Goal: Task Accomplishment & Management: Manage account settings

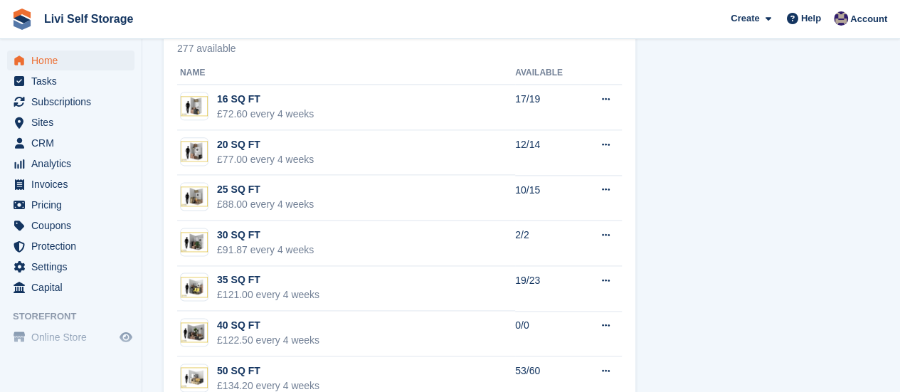
scroll to position [711, 0]
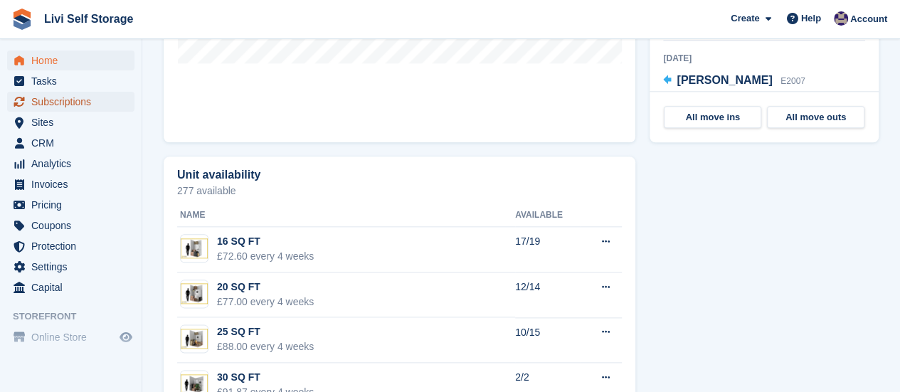
click at [64, 106] on span "Subscriptions" at bounding box center [73, 102] width 85 height 20
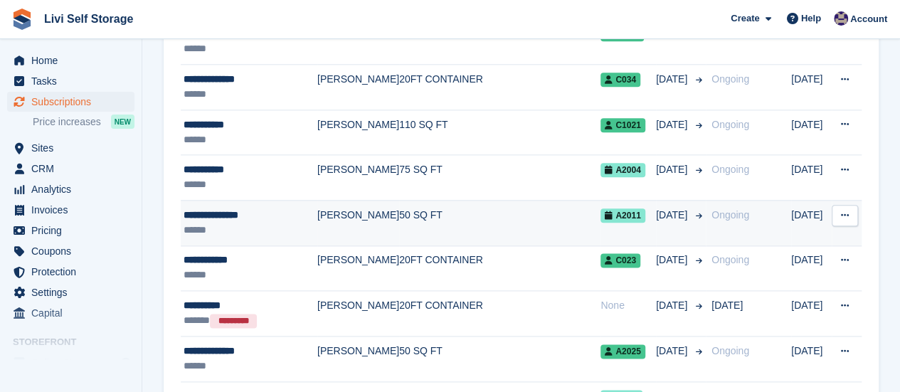
scroll to position [854, 0]
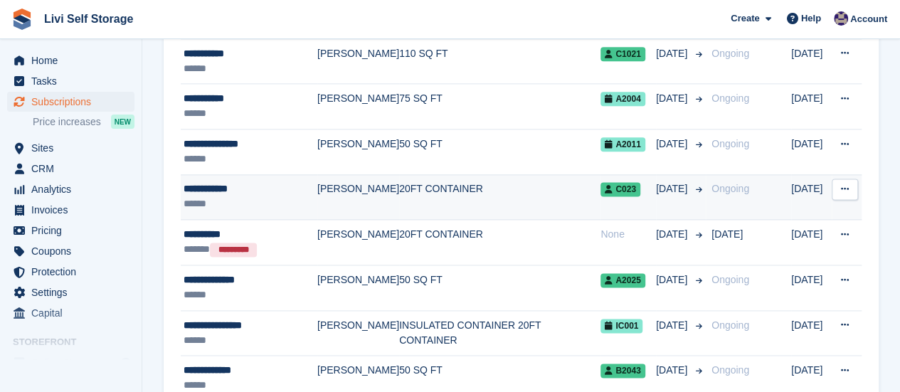
click at [399, 191] on td "20FT CONTAINER" at bounding box center [499, 197] width 201 height 46
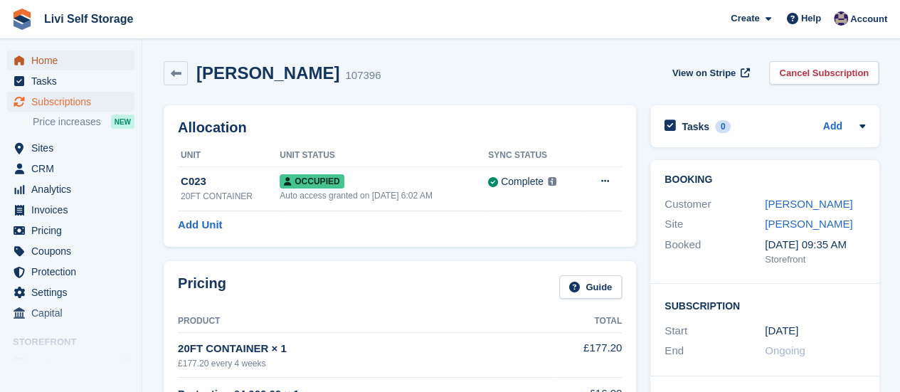
click at [53, 62] on span "Home" at bounding box center [73, 61] width 85 height 20
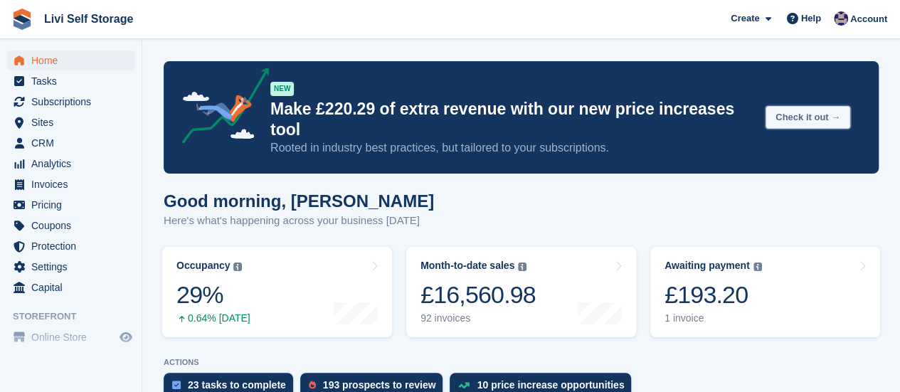
click at [794, 106] on button "Check it out →" at bounding box center [807, 117] width 85 height 23
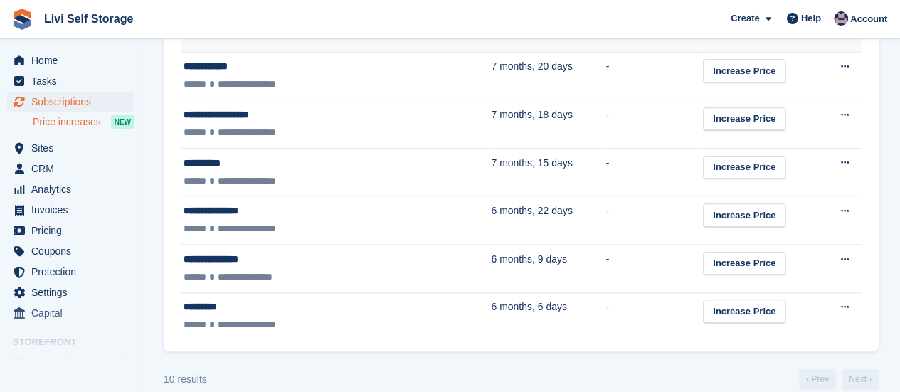
scroll to position [606, 0]
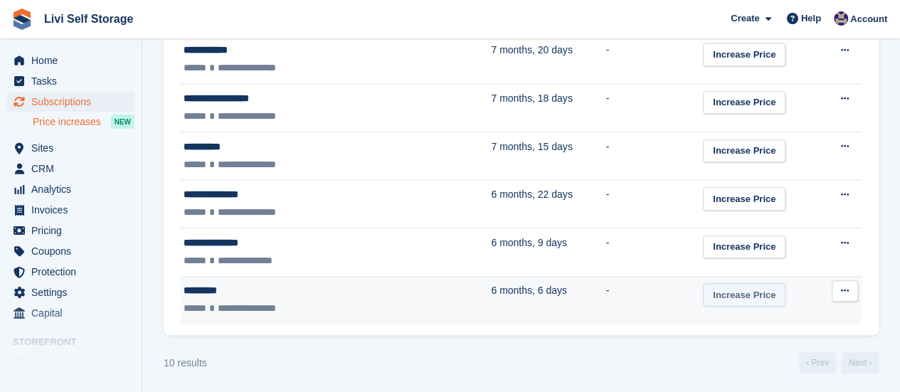
click at [703, 294] on link "Increase Price" at bounding box center [744, 294] width 83 height 23
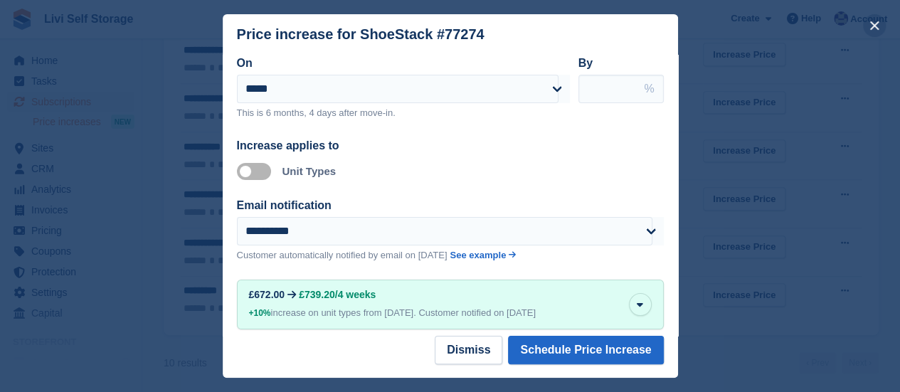
click at [876, 23] on button "close" at bounding box center [874, 25] width 23 height 23
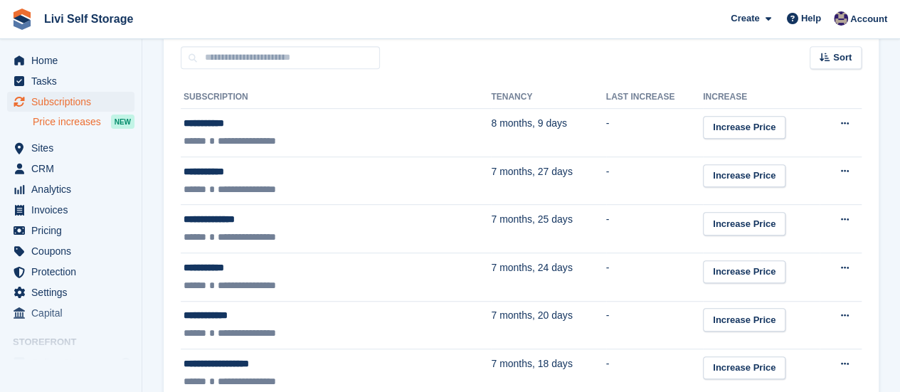
scroll to position [321, 0]
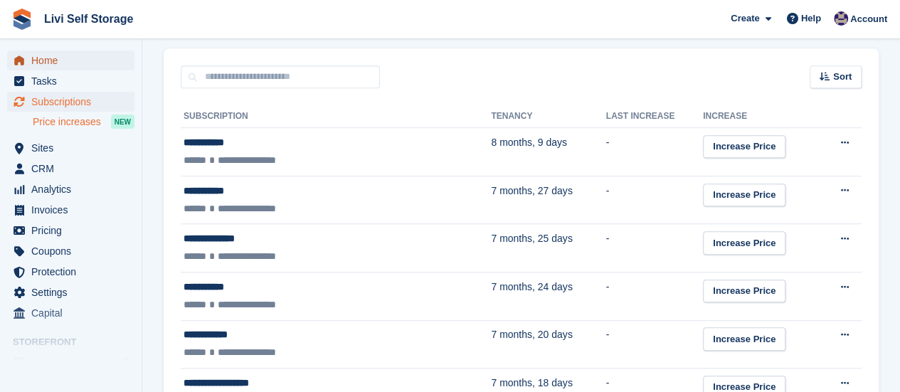
click at [56, 60] on span "Home" at bounding box center [73, 61] width 85 height 20
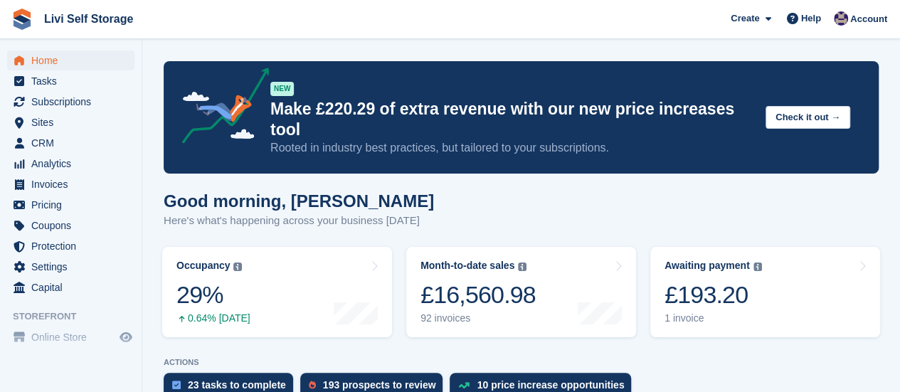
scroll to position [213, 0]
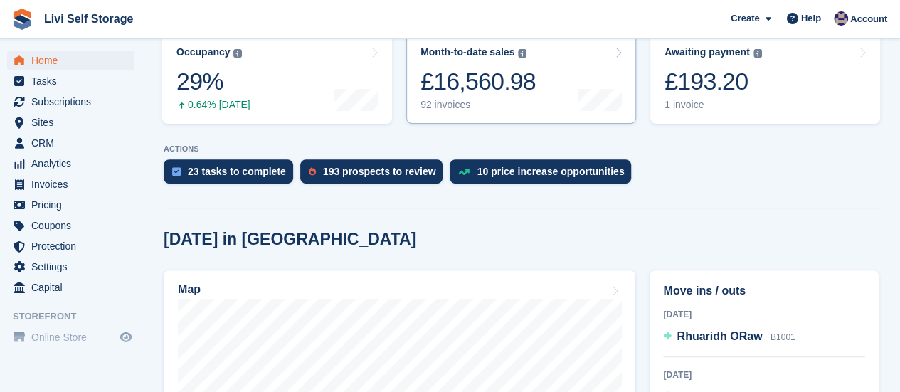
click at [447, 99] on div "92 invoices" at bounding box center [477, 105] width 115 height 12
